Goal: Information Seeking & Learning: Learn about a topic

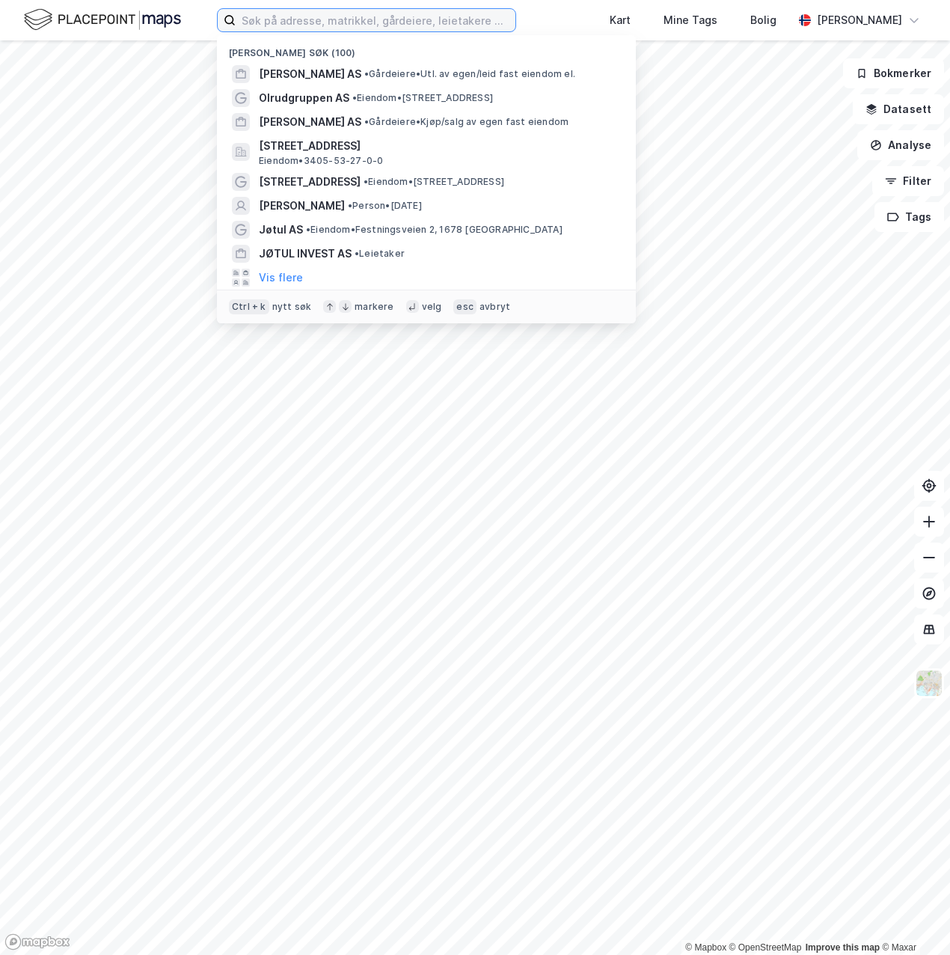
click at [431, 16] on input at bounding box center [376, 20] width 280 height 22
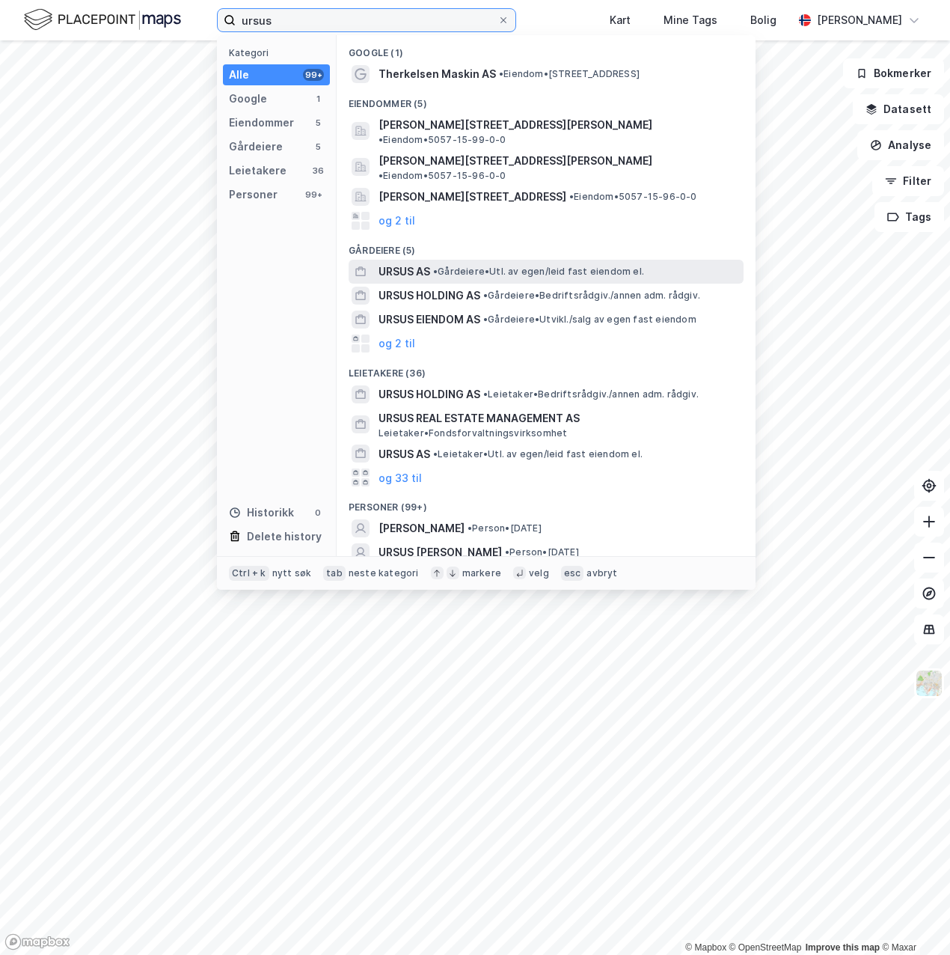
type input "ursus"
click at [426, 263] on span "URSUS AS" at bounding box center [405, 272] width 52 height 18
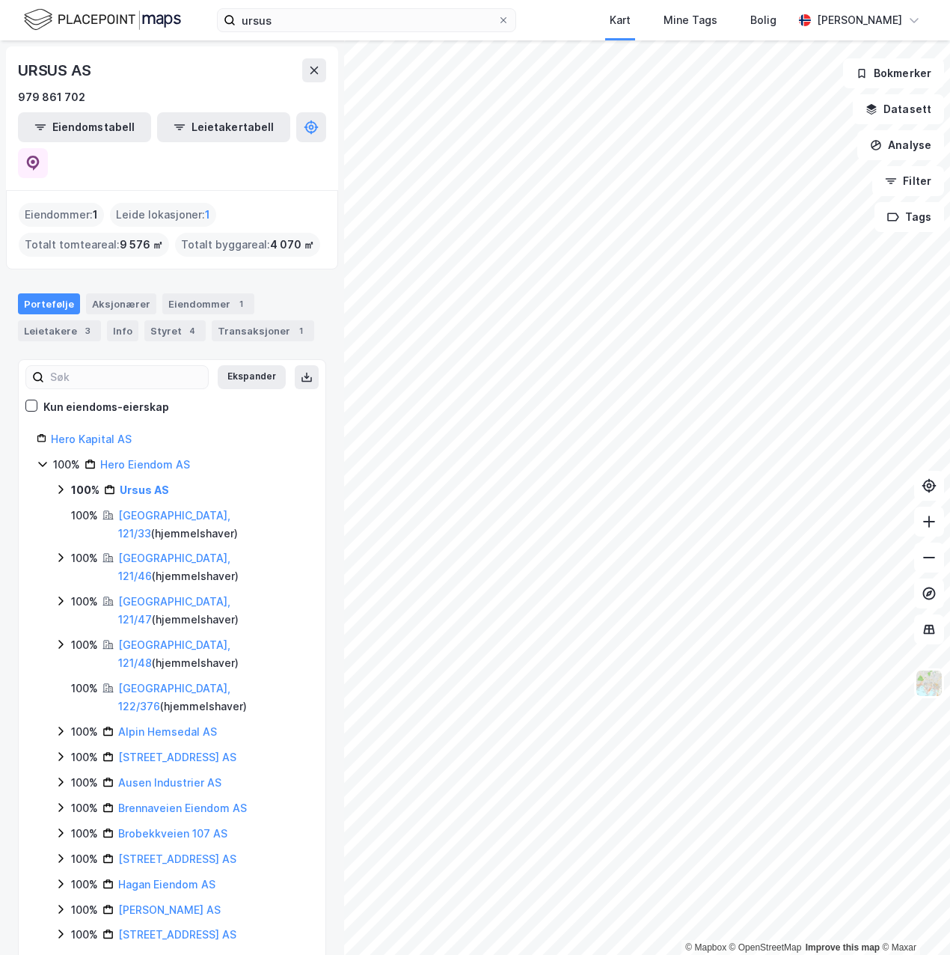
click at [63, 483] on icon at bounding box center [61, 489] width 12 height 12
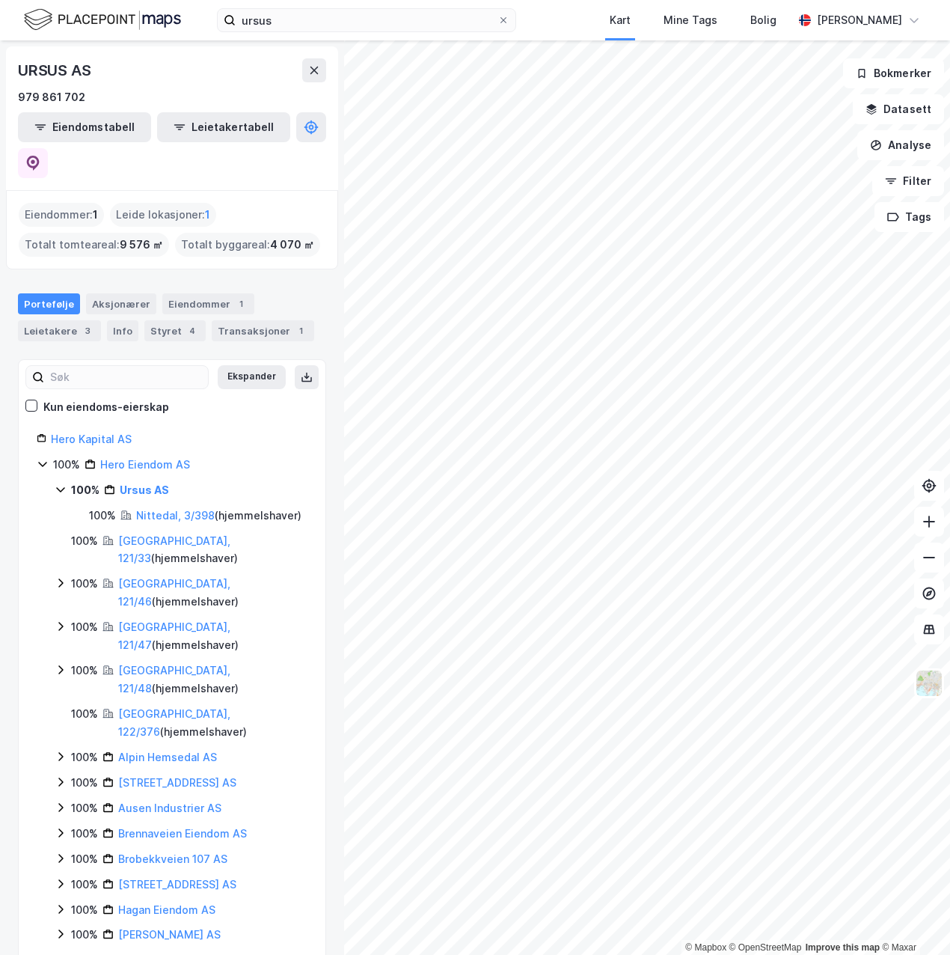
click at [59, 487] on icon at bounding box center [60, 489] width 8 height 5
